Goal: Obtain resource: Download file/media

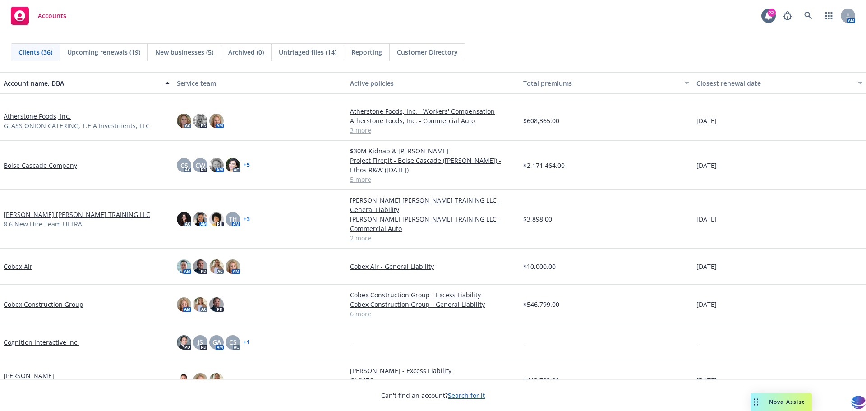
scroll to position [121, 0]
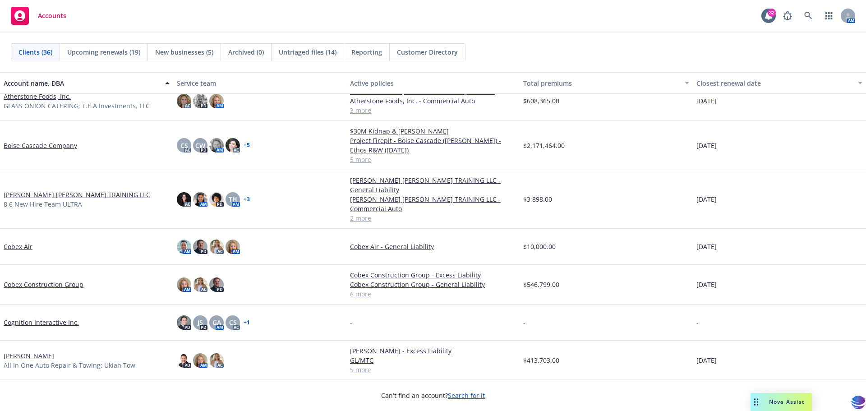
click at [37, 283] on link "Cobex Construction Group" at bounding box center [44, 284] width 80 height 9
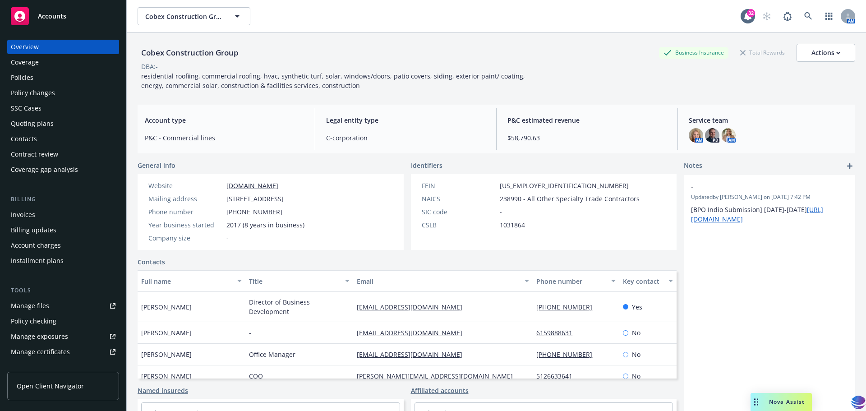
click at [43, 79] on div "Policies" at bounding box center [63, 77] width 105 height 14
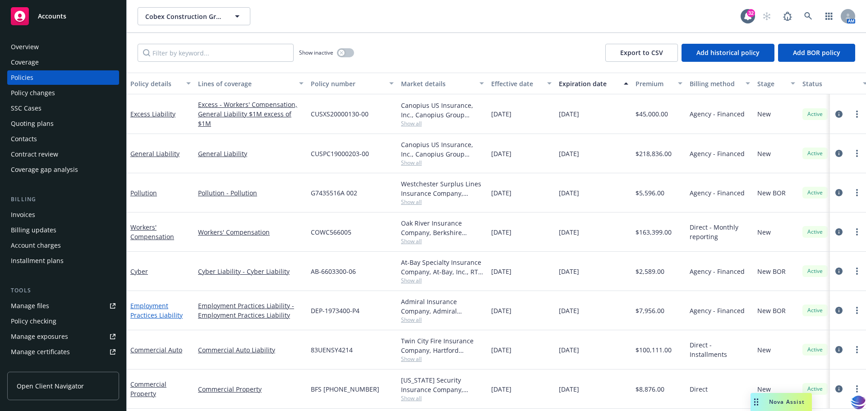
click at [154, 306] on link "Employment Practices Liability" at bounding box center [156, 310] width 52 height 18
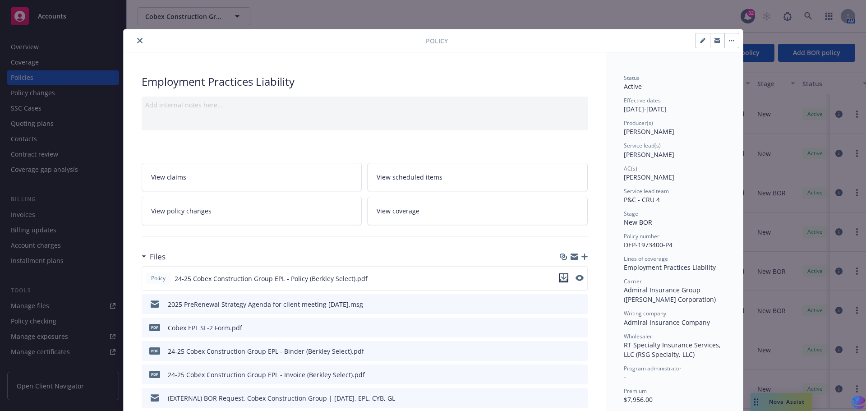
click at [562, 278] on icon "download file" at bounding box center [564, 277] width 7 height 7
click at [137, 41] on icon "close" at bounding box center [139, 40] width 5 height 5
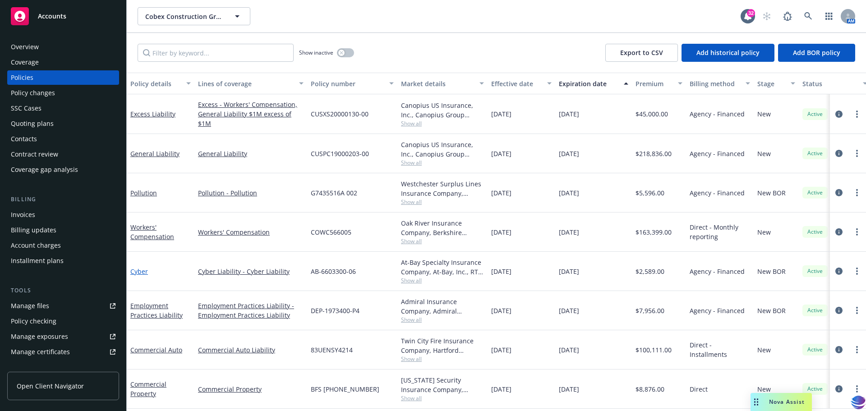
click at [137, 274] on link "Cyber" at bounding box center [139, 271] width 18 height 9
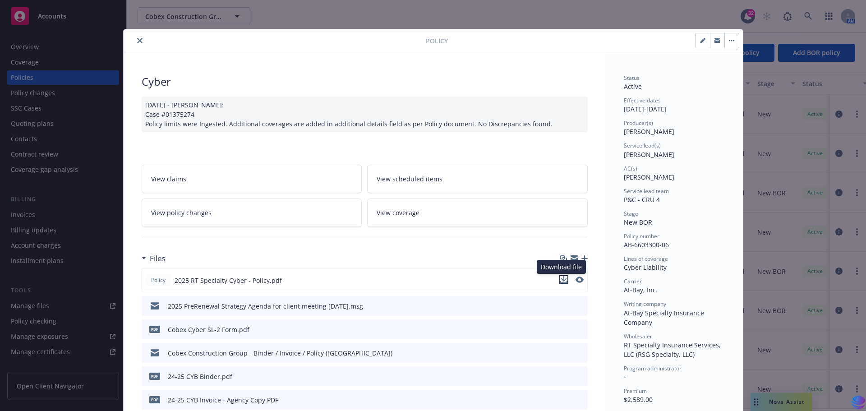
click at [561, 279] on icon "download file" at bounding box center [564, 278] width 6 height 5
click at [134, 38] on button "close" at bounding box center [139, 40] width 11 height 11
